Goal: Complete application form

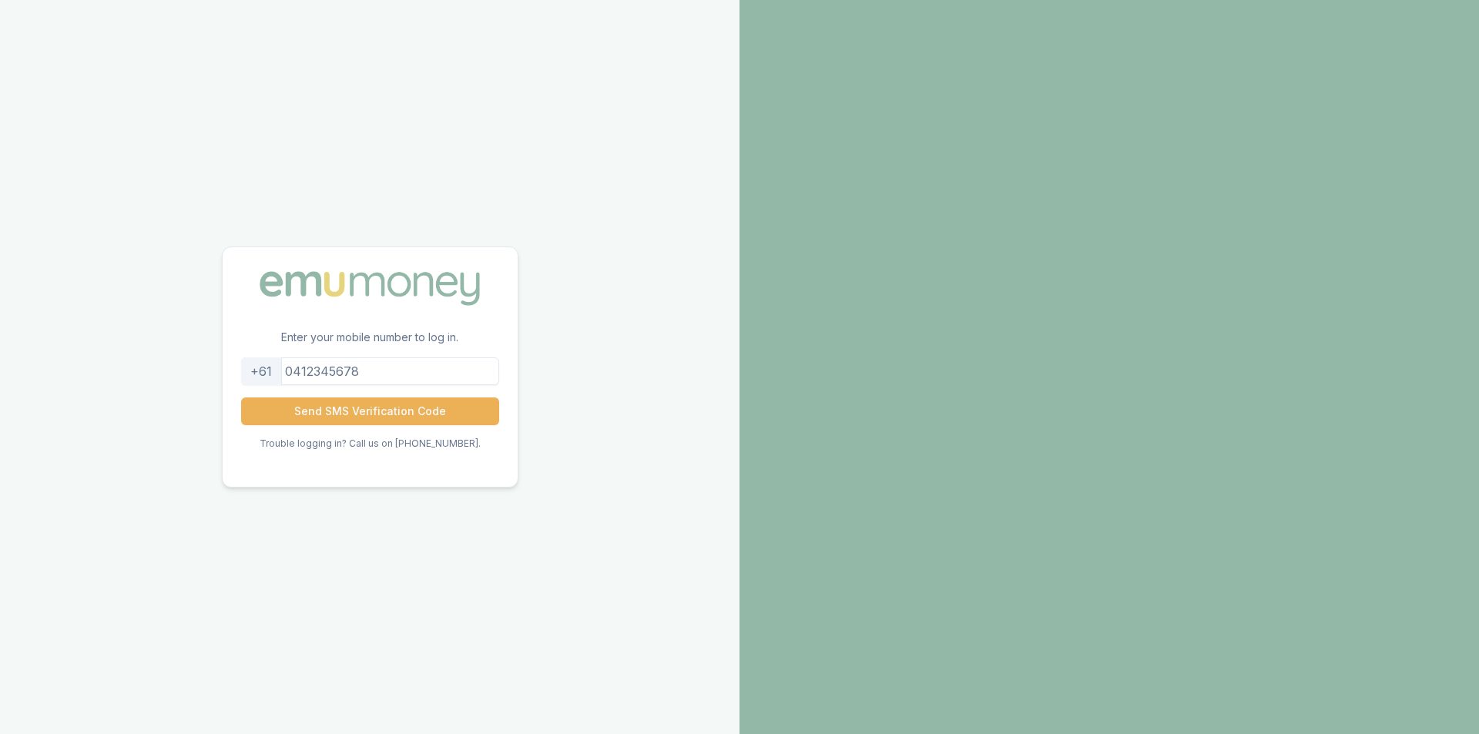
click at [387, 371] on input "tel" at bounding box center [370, 372] width 258 height 28
click at [385, 369] on input "tel" at bounding box center [370, 372] width 258 height 28
type input "0412674693"
click at [354, 401] on button "Send SMS Verification Code" at bounding box center [370, 412] width 258 height 28
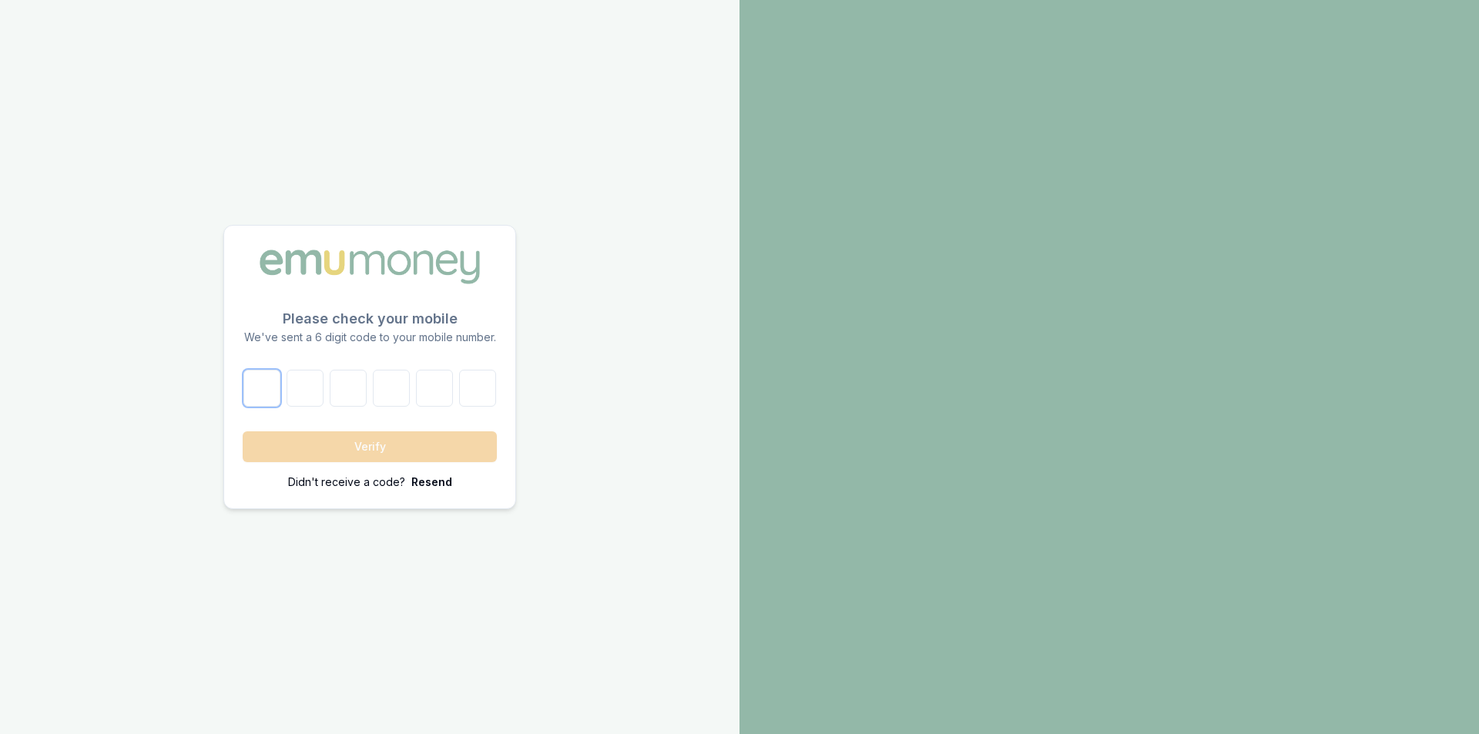
click at [257, 392] on input "number" at bounding box center [261, 388] width 37 height 37
type input "7"
type input "0"
type input "8"
type input "9"
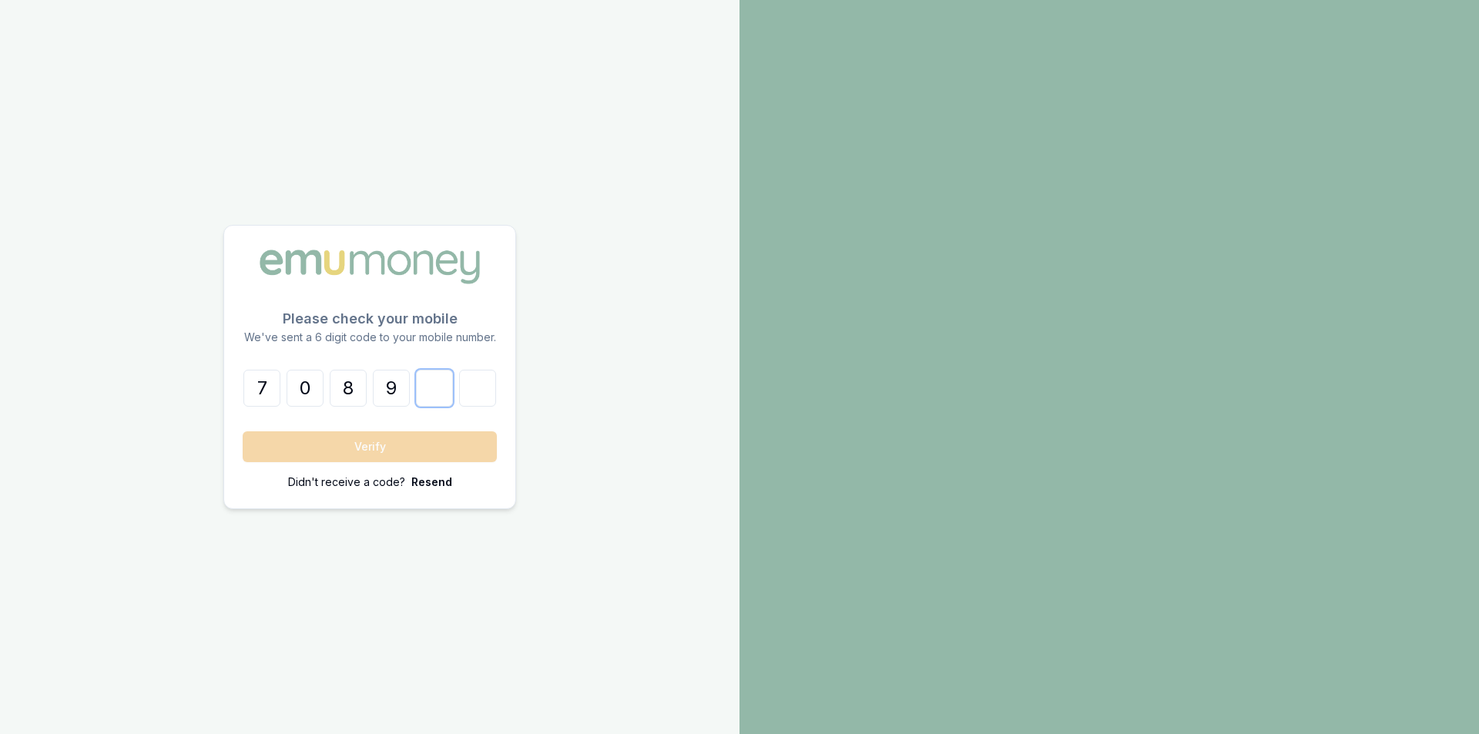
type input "8"
type input "0"
click at [482, 444] on button "Verify" at bounding box center [370, 446] width 254 height 31
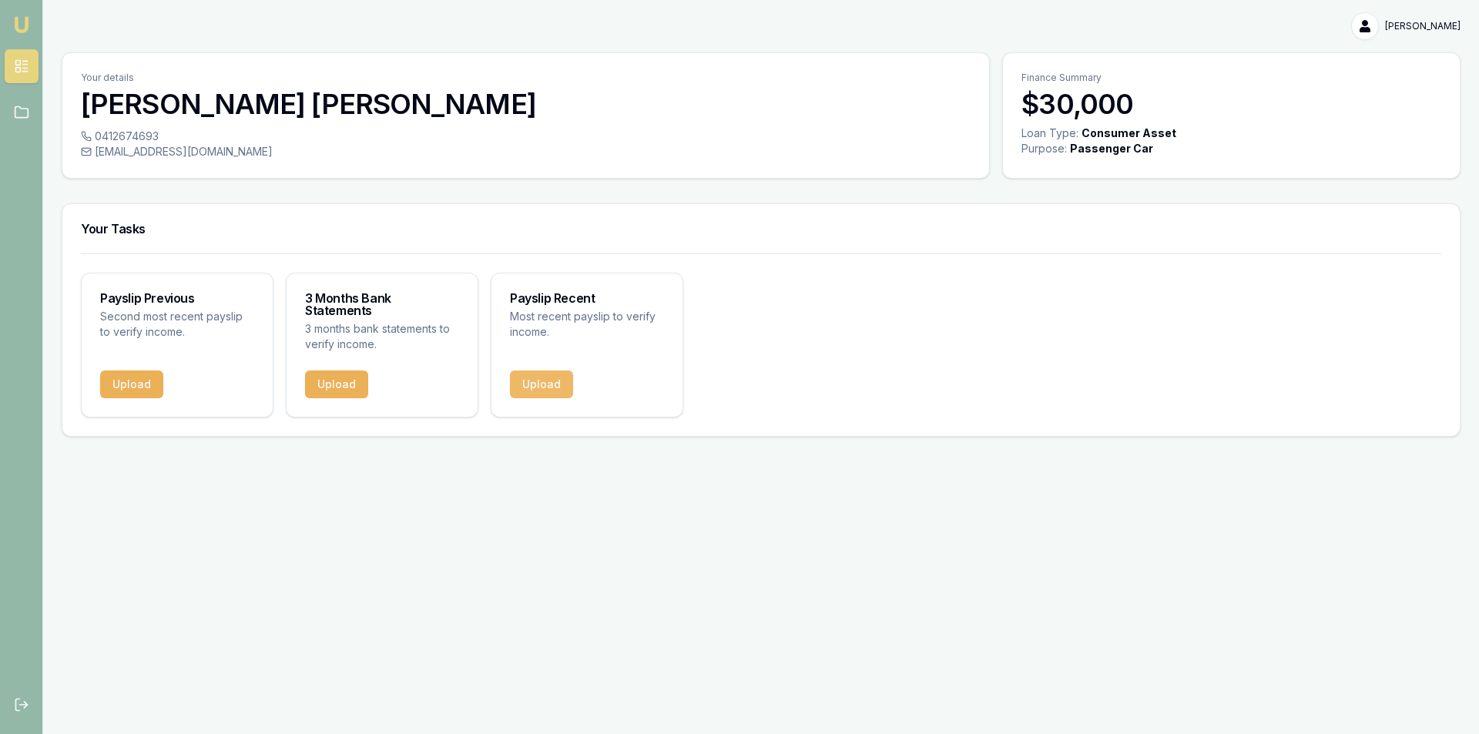
click at [556, 372] on button "Upload" at bounding box center [541, 385] width 63 height 28
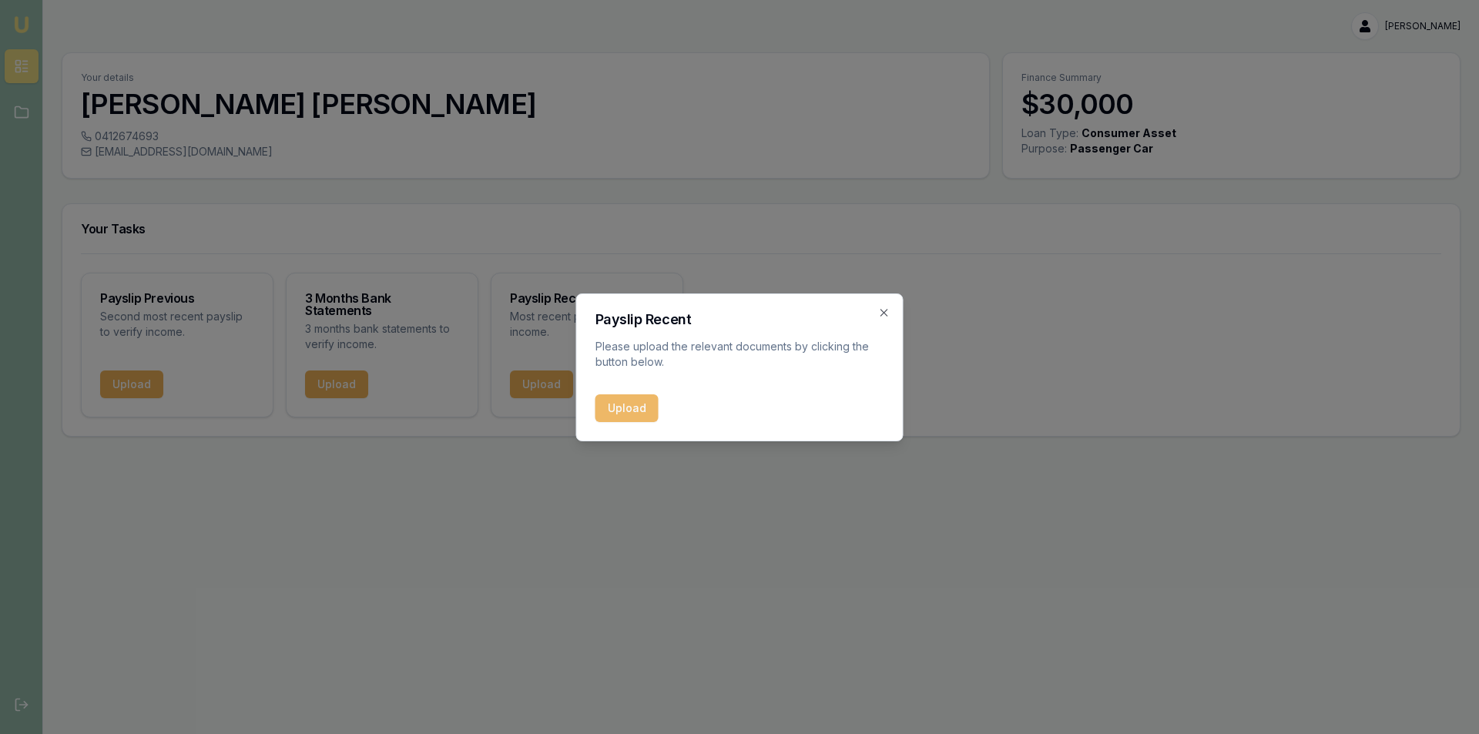
click at [644, 415] on button "Upload" at bounding box center [627, 409] width 63 height 28
click at [885, 312] on icon "button" at bounding box center [884, 313] width 12 height 12
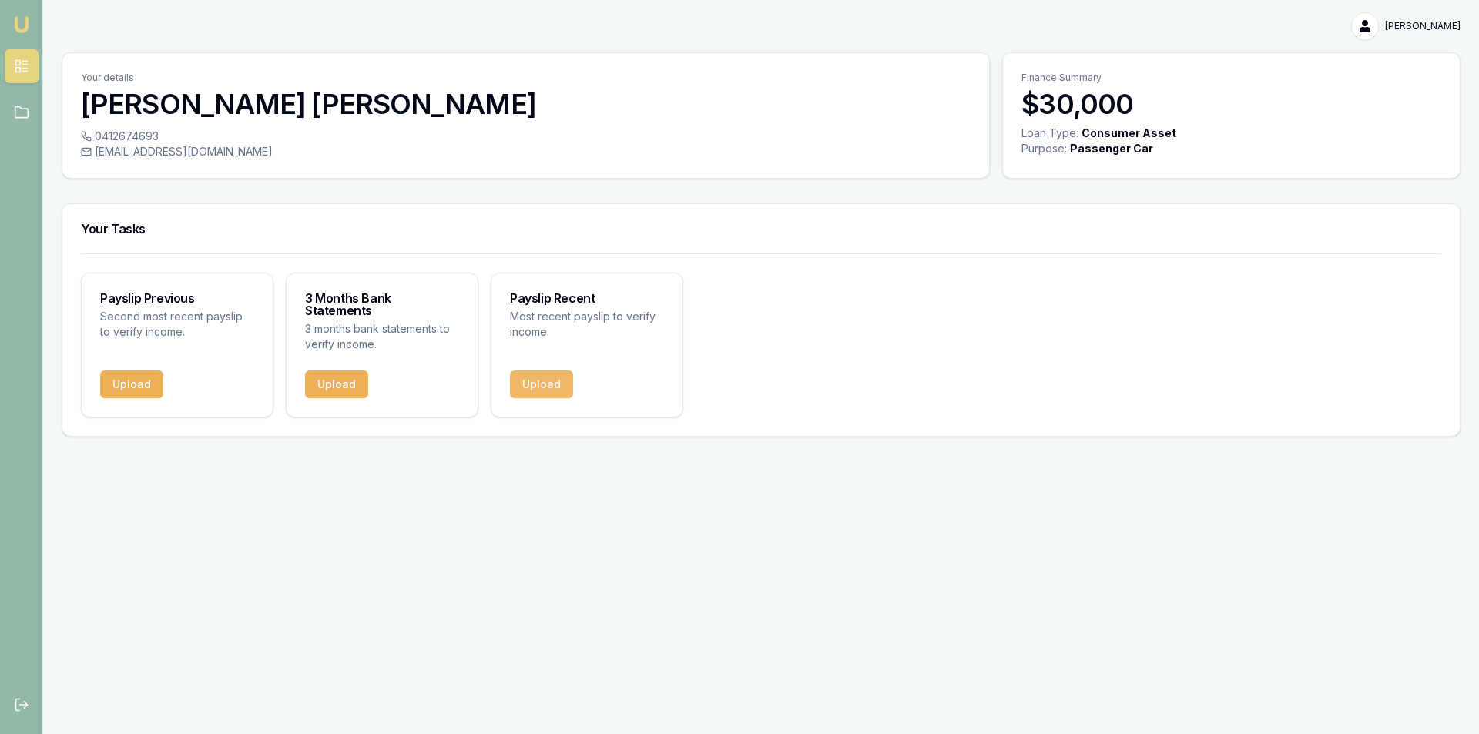
click at [564, 371] on button "Upload" at bounding box center [541, 385] width 63 height 28
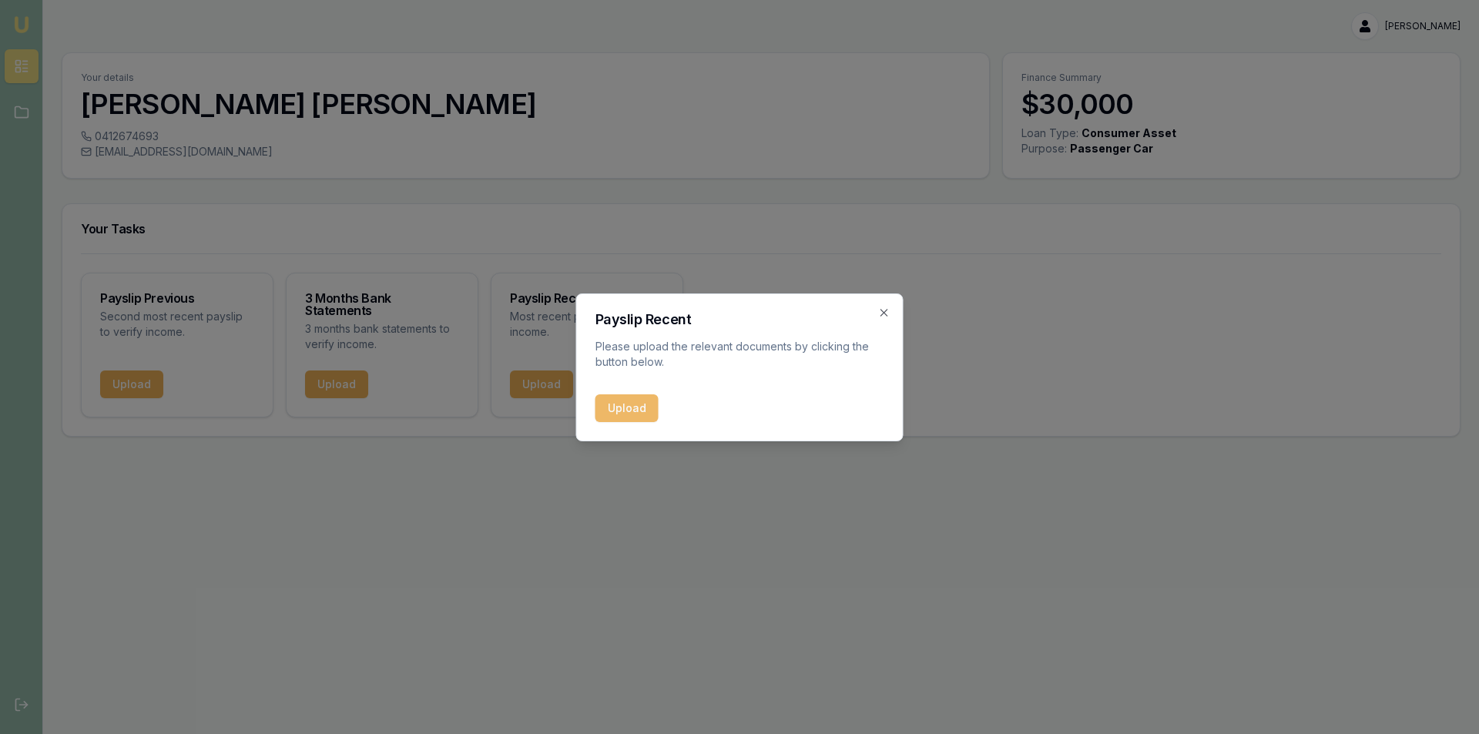
click at [650, 406] on button "Upload" at bounding box center [627, 409] width 63 height 28
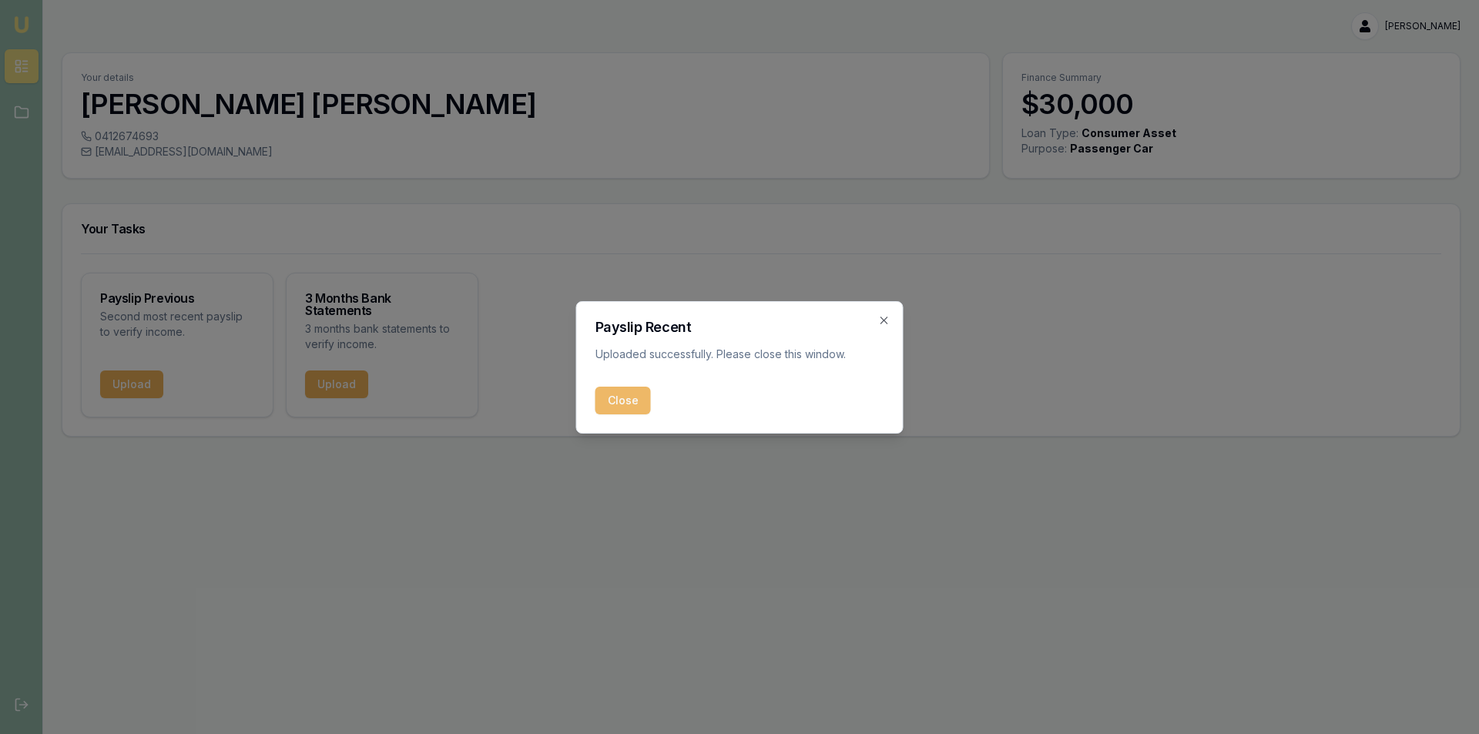
click at [636, 403] on button "Close" at bounding box center [623, 401] width 55 height 28
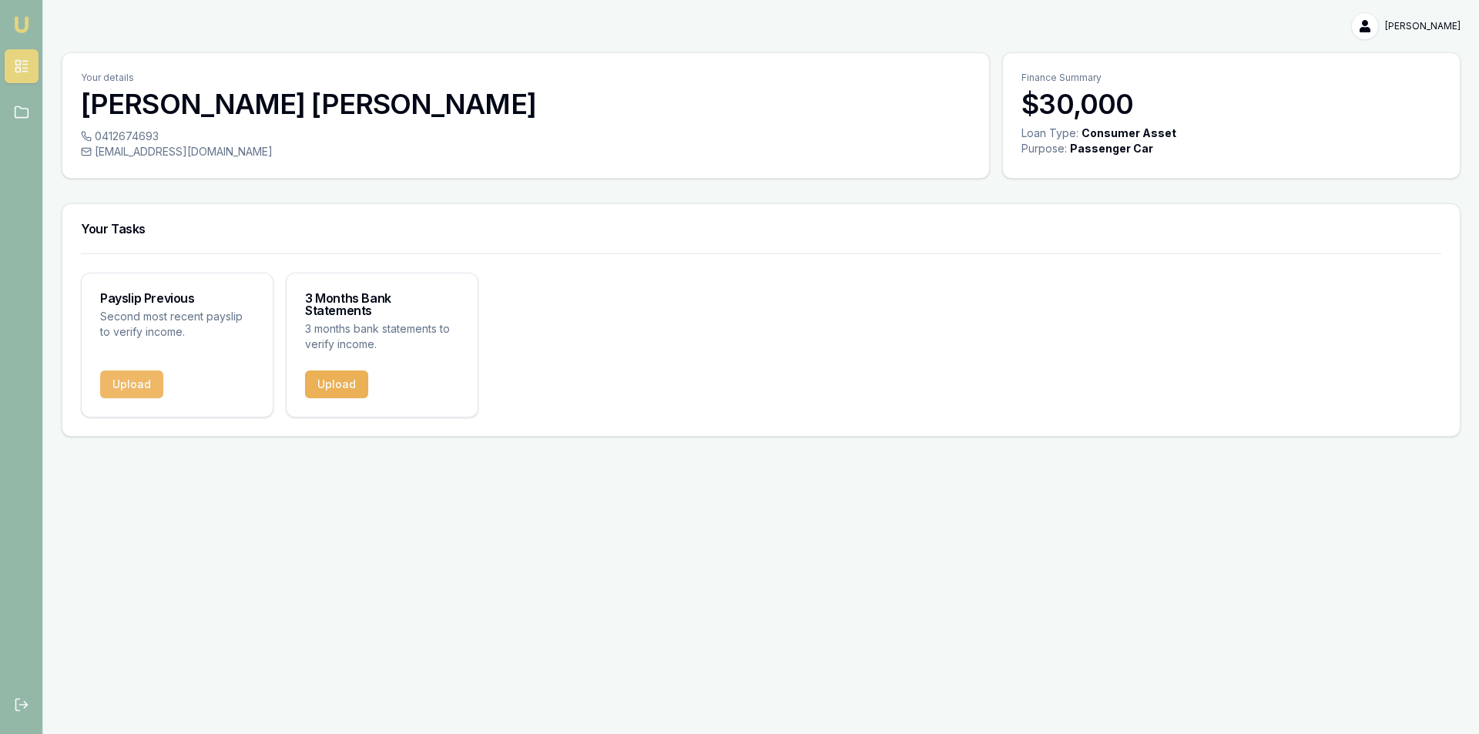
click at [153, 371] on button "Upload" at bounding box center [131, 385] width 63 height 28
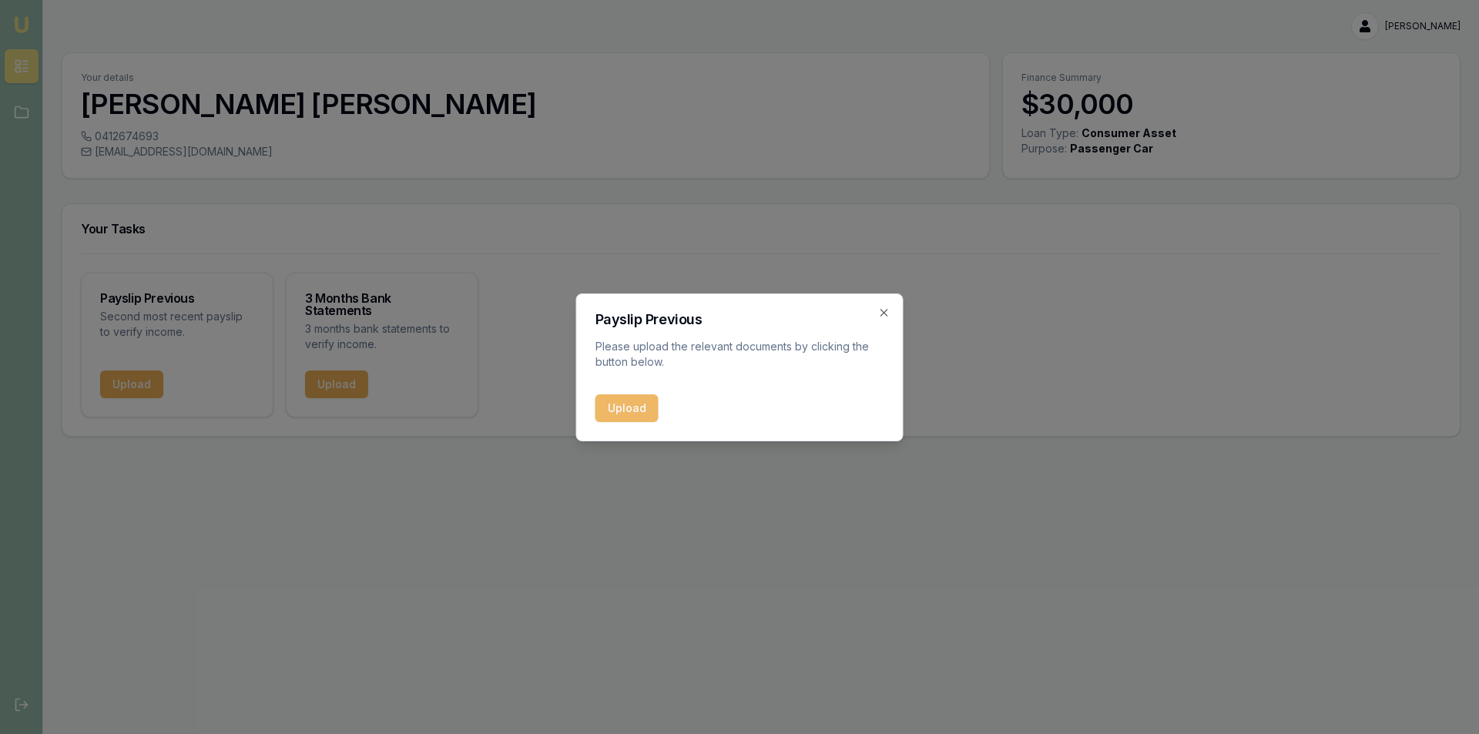
click at [626, 401] on button "Upload" at bounding box center [627, 409] width 63 height 28
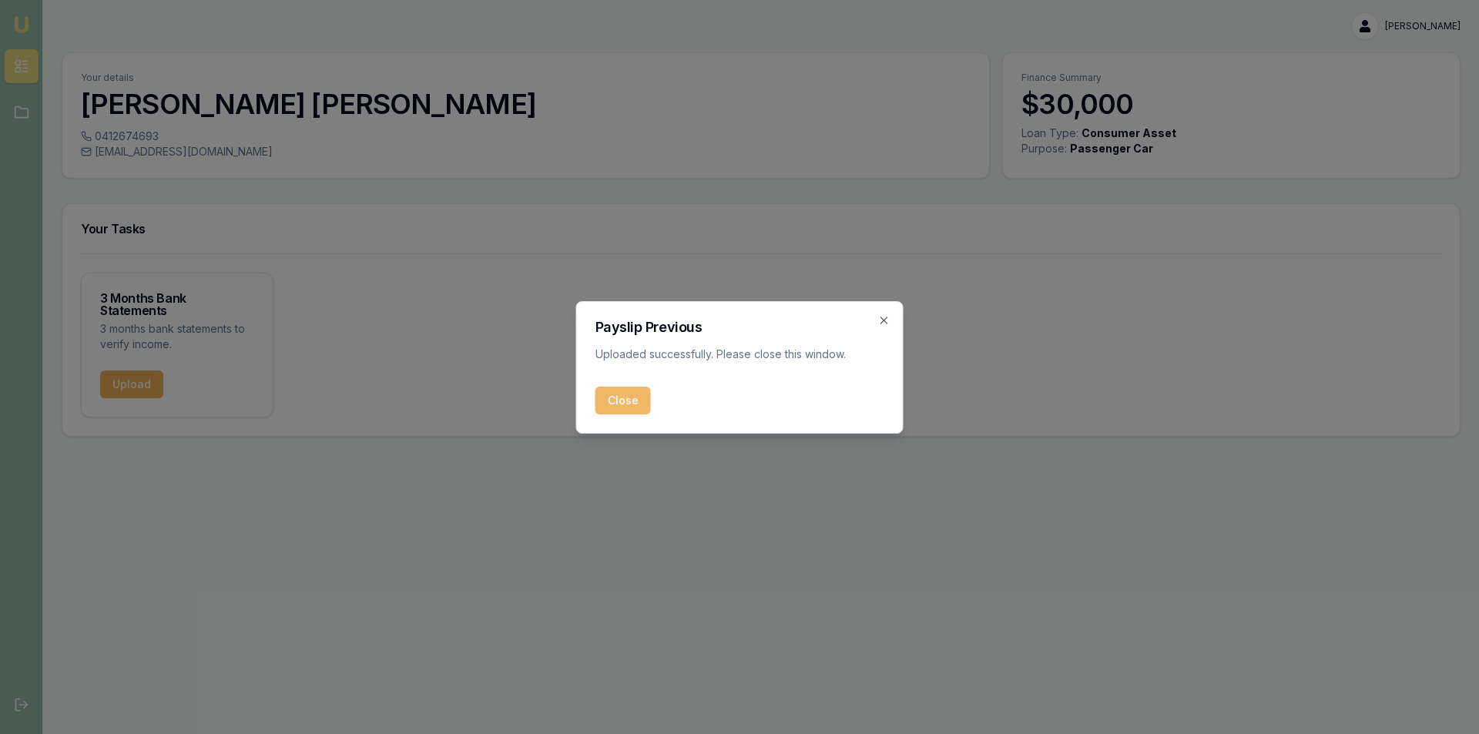
click at [622, 402] on button "Close" at bounding box center [623, 401] width 55 height 28
